Goal: Information Seeking & Learning: Learn about a topic

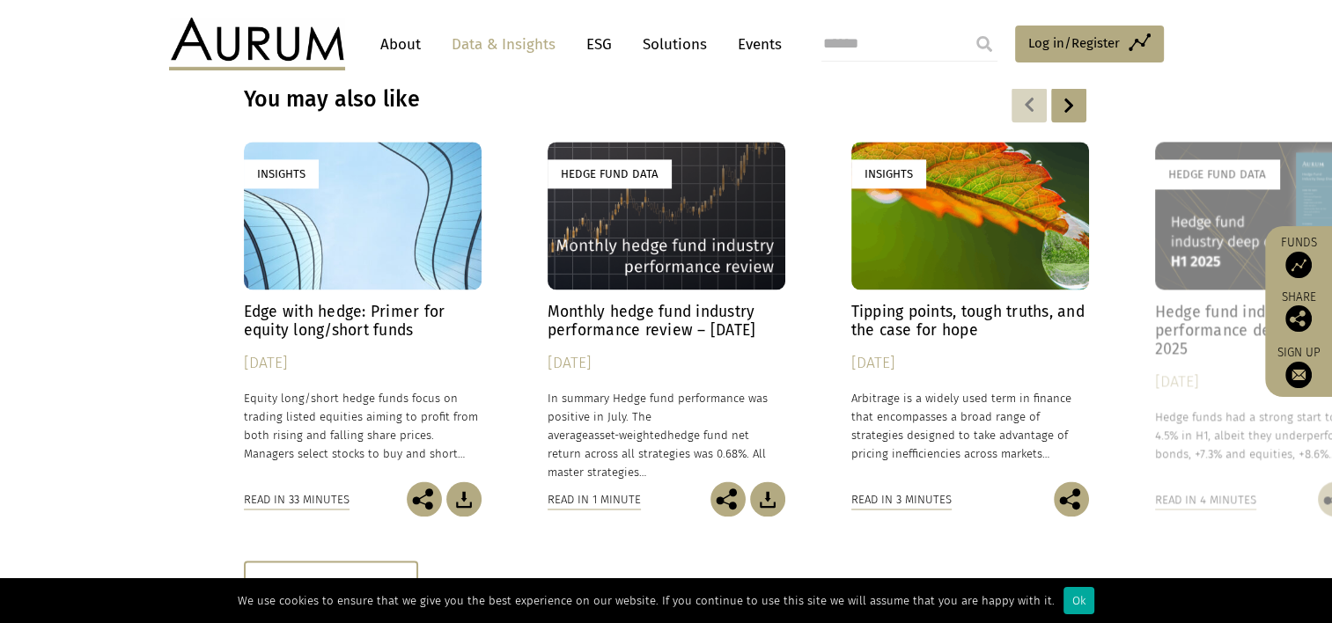
scroll to position [2641, 0]
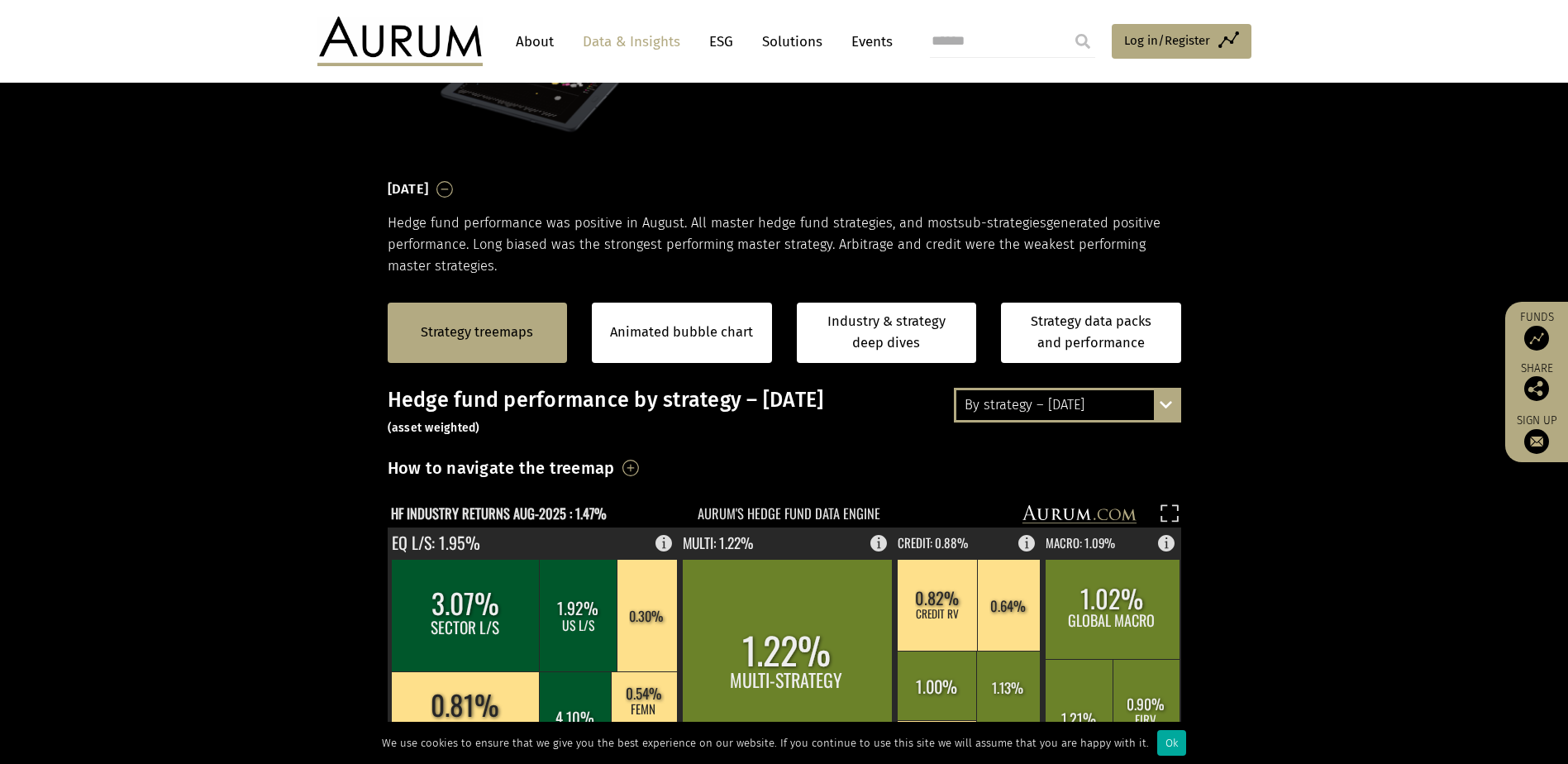
scroll to position [83, 0]
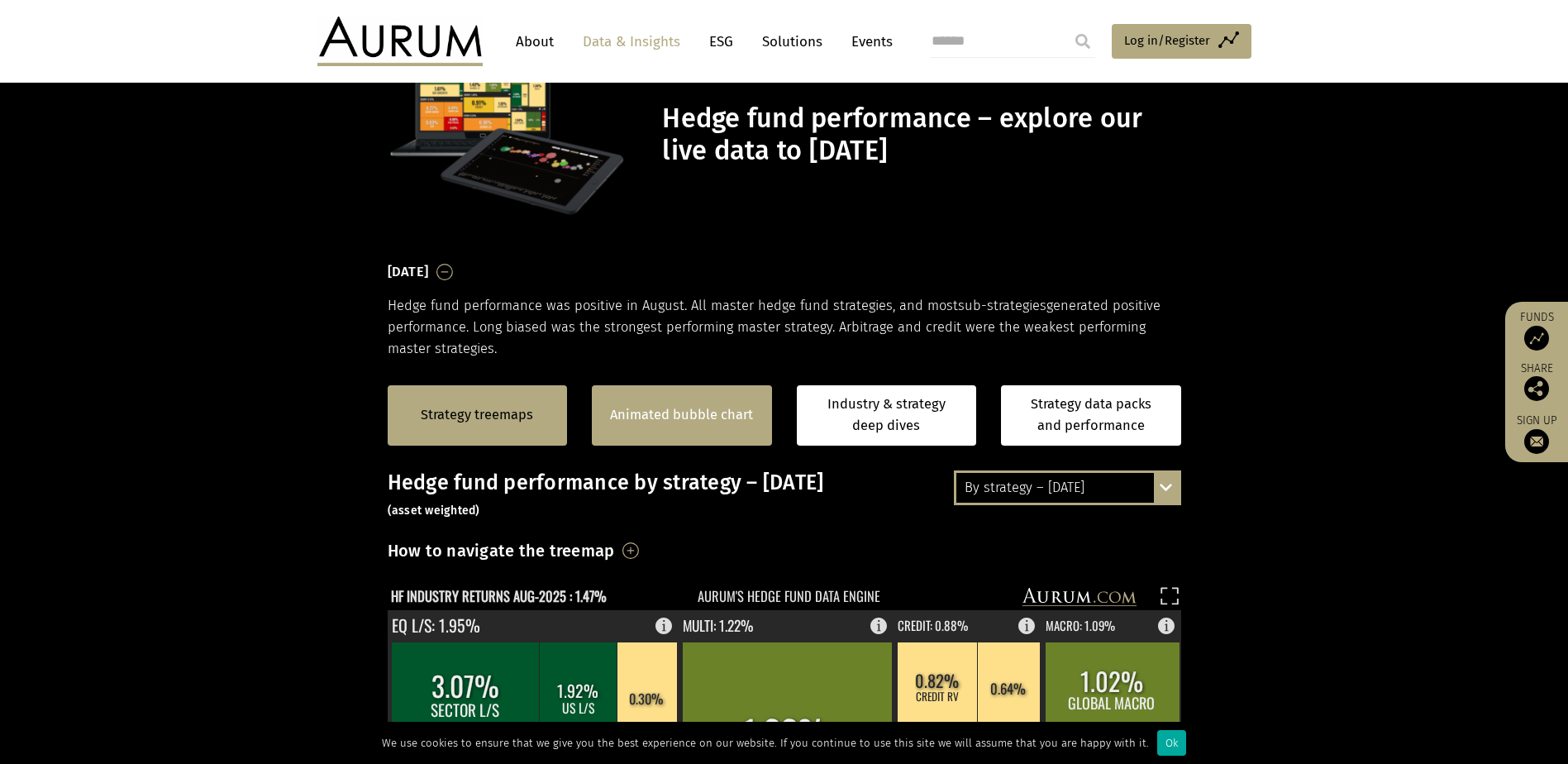
click at [669, 420] on link "Animated bubble chart" at bounding box center [682, 415] width 143 height 22
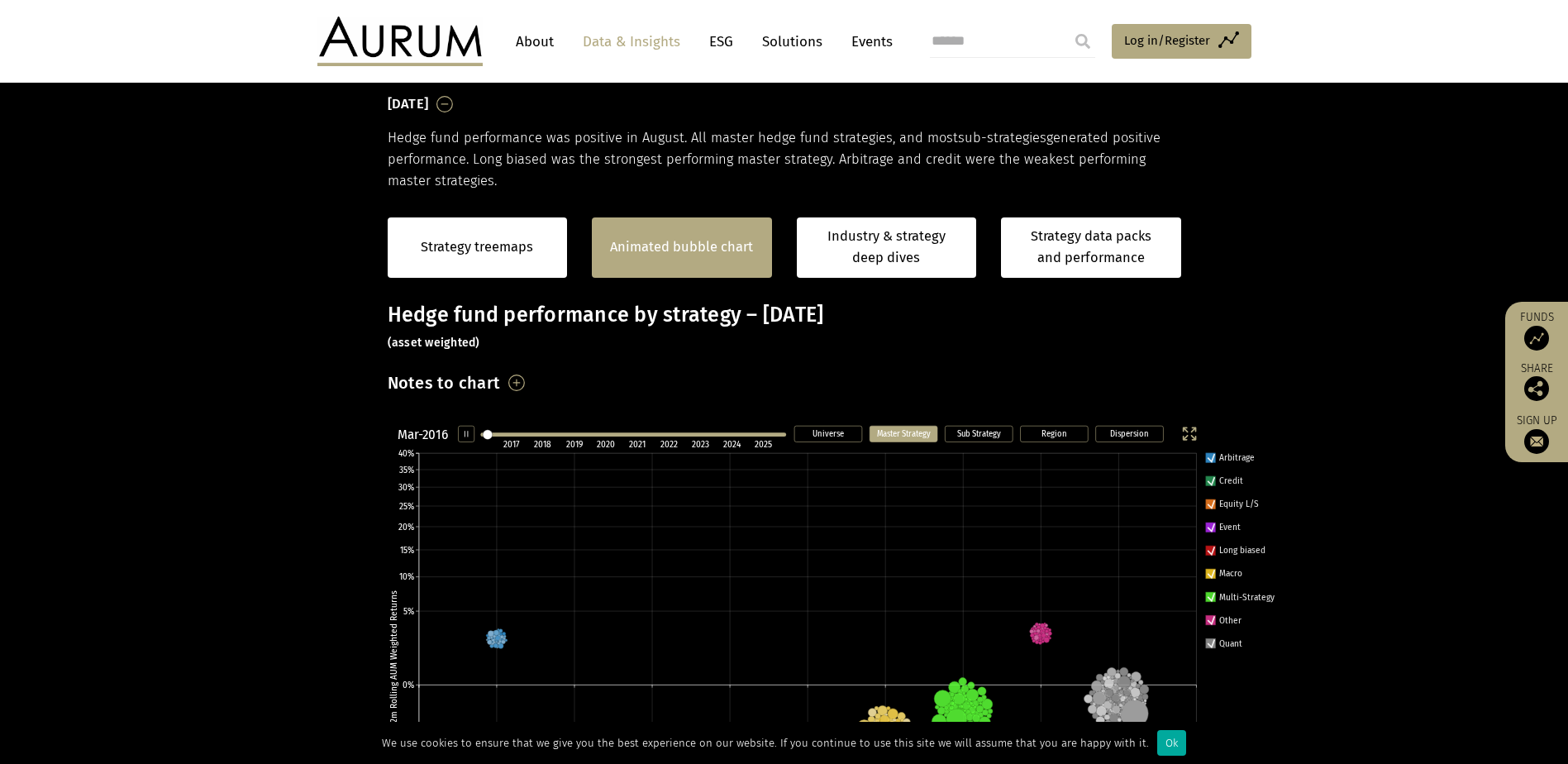
scroll to position [416, 0]
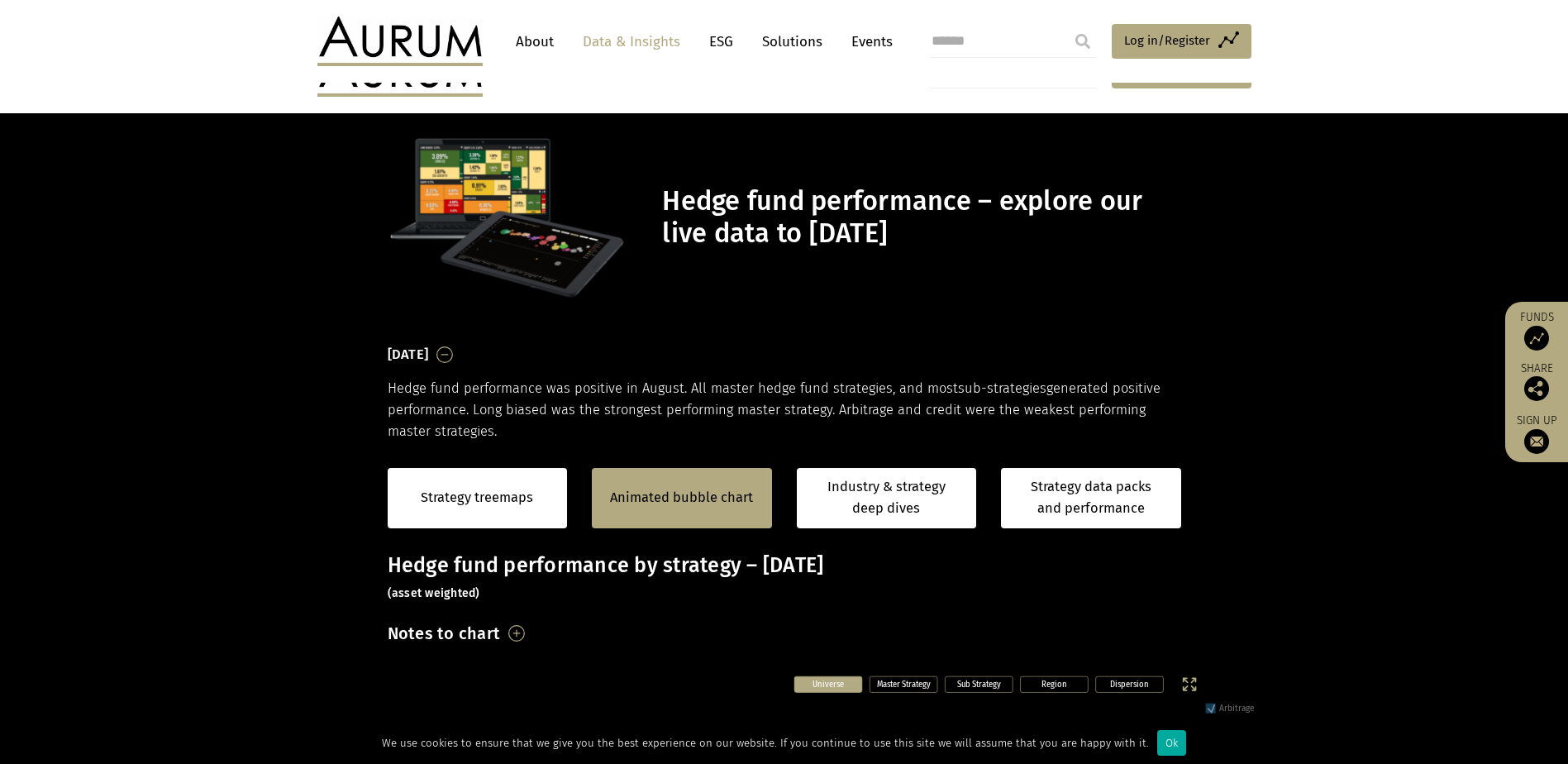
scroll to position [333, 0]
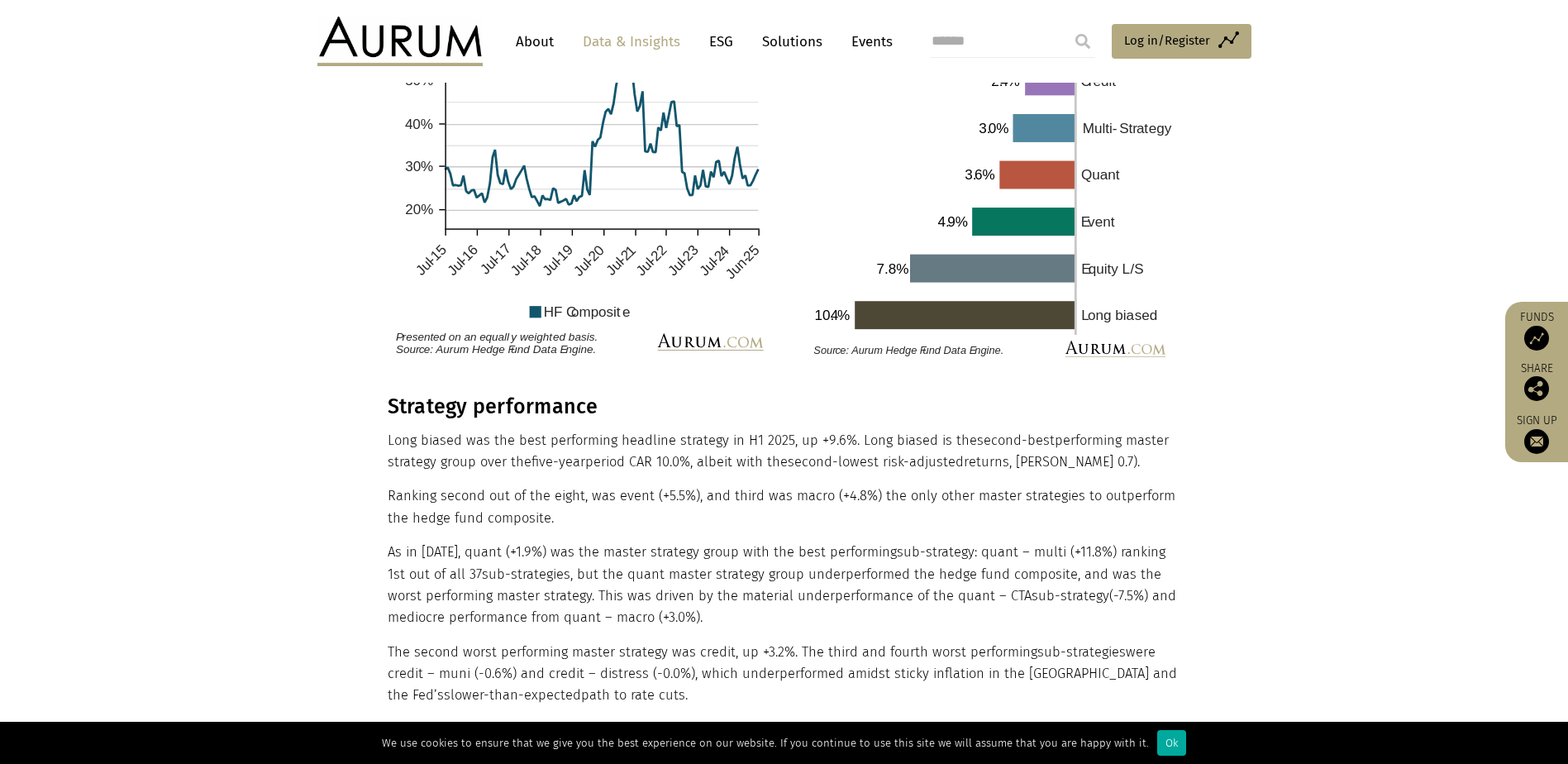
scroll to position [2975, 0]
